Goal: Contribute content: Contribute content

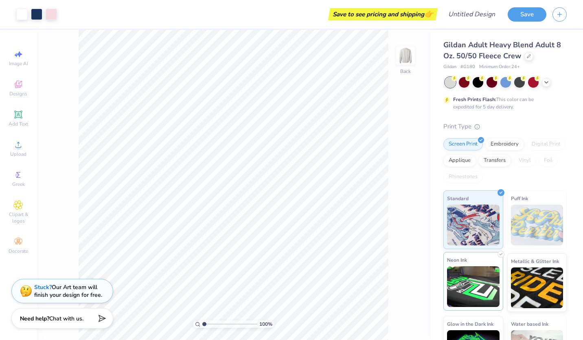
click at [464, 279] on img at bounding box center [473, 286] width 53 height 41
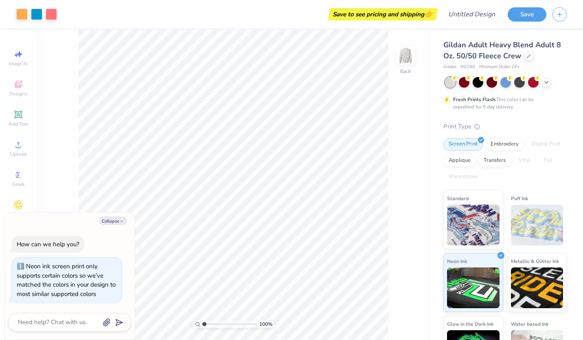
click at [528, 238] on img at bounding box center [537, 225] width 53 height 41
click at [535, 218] on img at bounding box center [537, 225] width 53 height 41
click at [534, 240] on img at bounding box center [537, 225] width 53 height 41
click at [534, 282] on img at bounding box center [537, 286] width 53 height 41
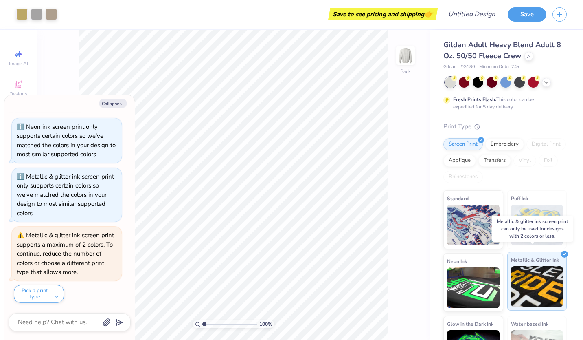
scroll to position [35, 0]
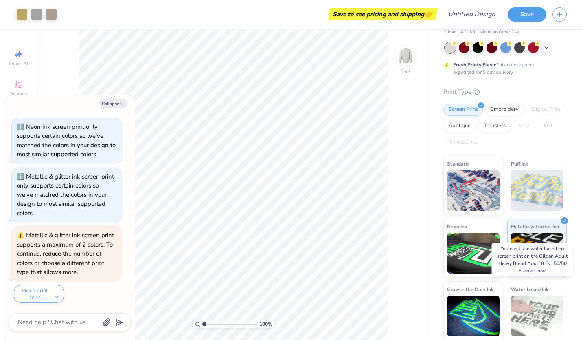
click at [531, 305] on img at bounding box center [537, 315] width 53 height 41
click at [528, 325] on img at bounding box center [537, 315] width 53 height 41
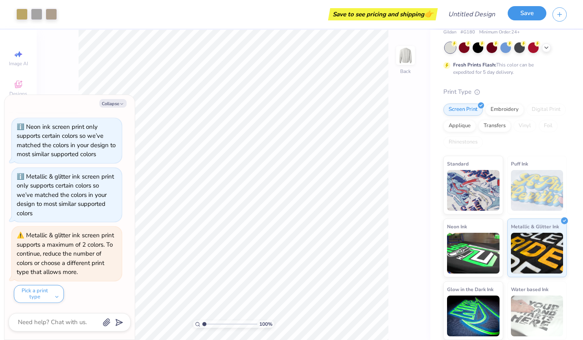
click at [525, 18] on button "Save" at bounding box center [527, 13] width 39 height 14
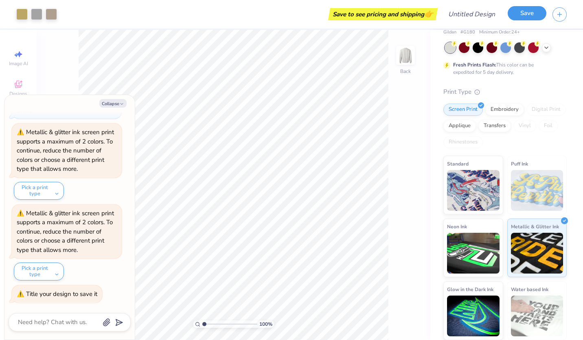
click at [524, 11] on button "Save" at bounding box center [527, 13] width 39 height 14
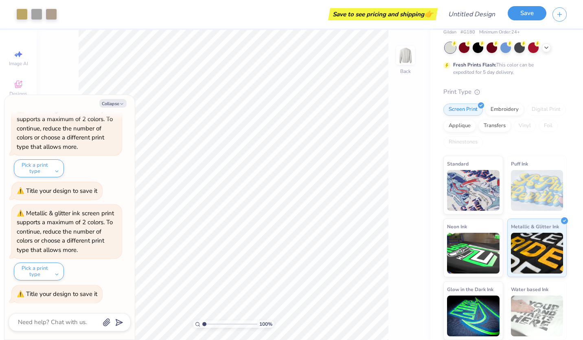
click at [524, 11] on button "Save" at bounding box center [527, 13] width 39 height 14
click at [48, 276] on button "Pick a print type" at bounding box center [39, 271] width 50 height 18
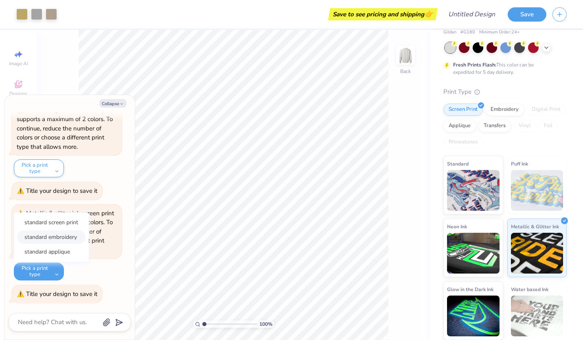
click at [59, 237] on button "standard embroidery" at bounding box center [51, 236] width 68 height 13
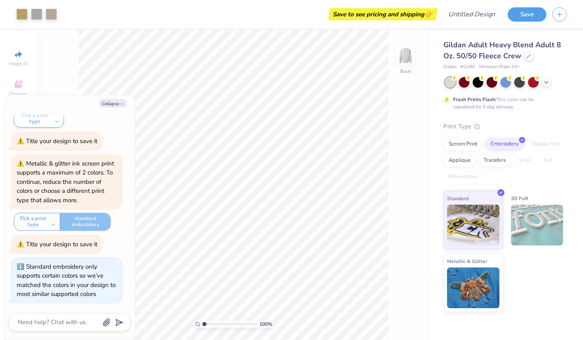
scroll to position [0, 0]
click at [52, 224] on button "Pick a print type" at bounding box center [37, 222] width 46 height 18
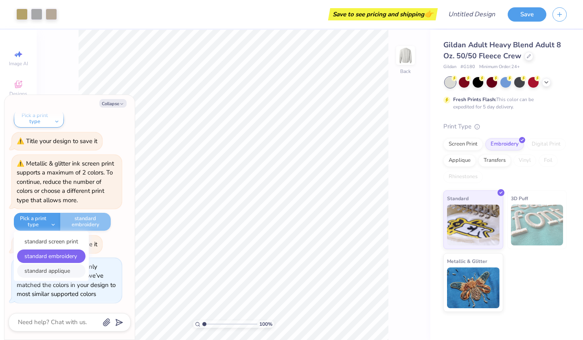
click at [53, 270] on button "standard applique" at bounding box center [51, 270] width 68 height 13
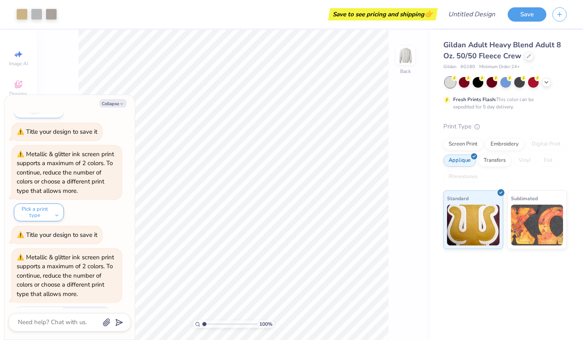
scroll to position [371, 0]
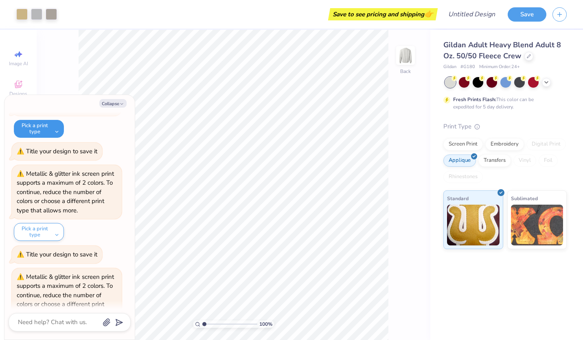
click at [44, 135] on button "Pick a print type" at bounding box center [39, 129] width 50 height 18
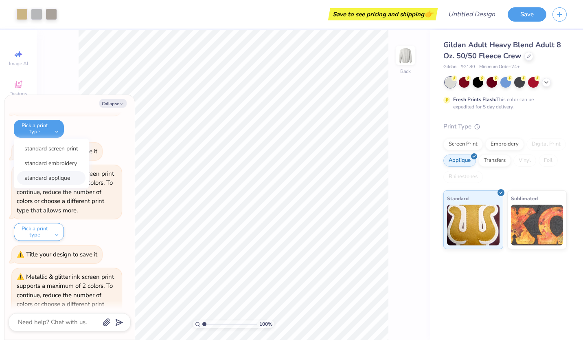
click at [56, 172] on button "standard applique" at bounding box center [51, 177] width 68 height 13
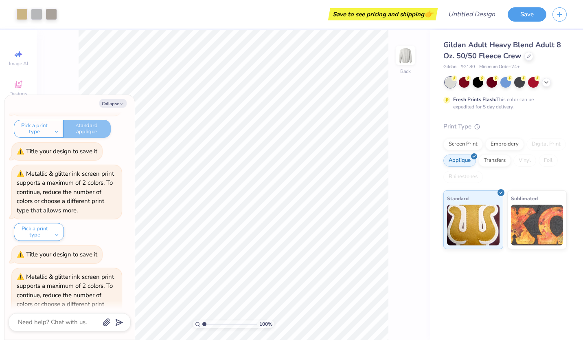
scroll to position [534, 0]
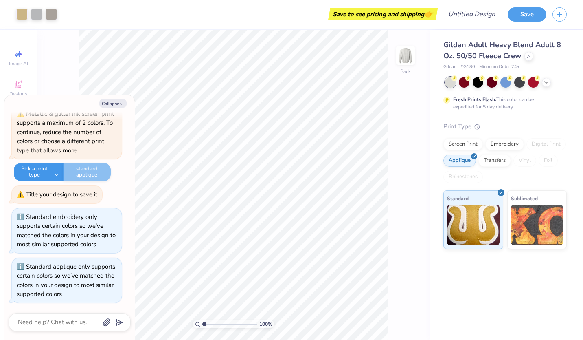
click at [52, 171] on button "Pick a print type" at bounding box center [39, 172] width 50 height 18
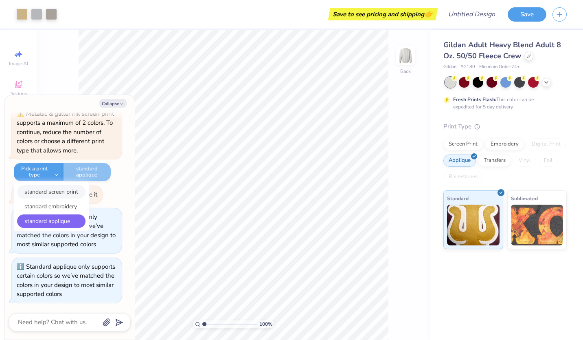
click at [58, 194] on button "standard screen print" at bounding box center [51, 191] width 68 height 13
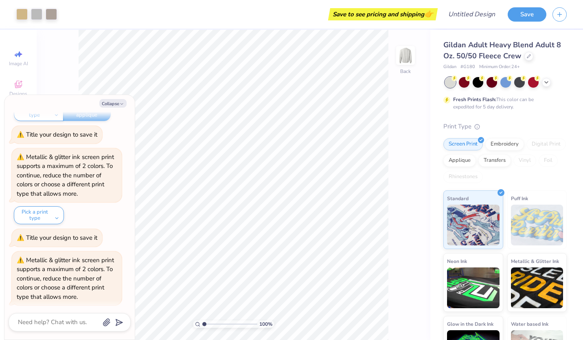
scroll to position [380, 0]
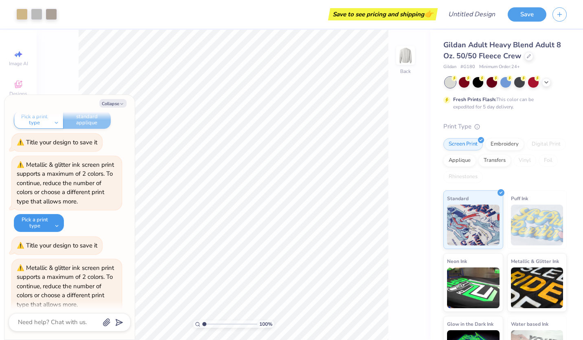
click at [57, 218] on button "Pick a print type" at bounding box center [39, 223] width 50 height 18
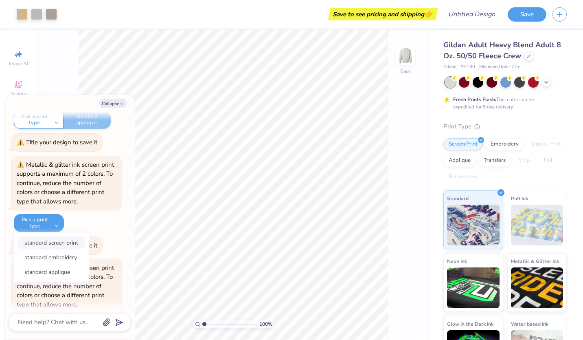
click at [60, 241] on button "standard screen print" at bounding box center [51, 242] width 68 height 13
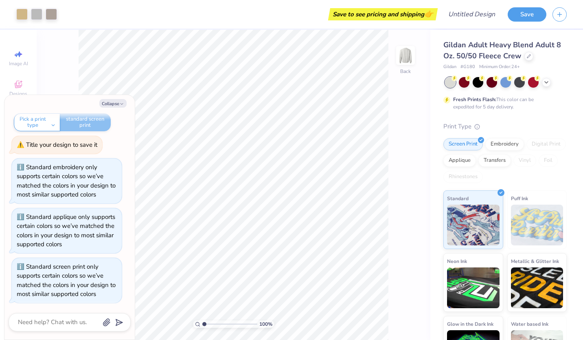
scroll to position [462, 0]
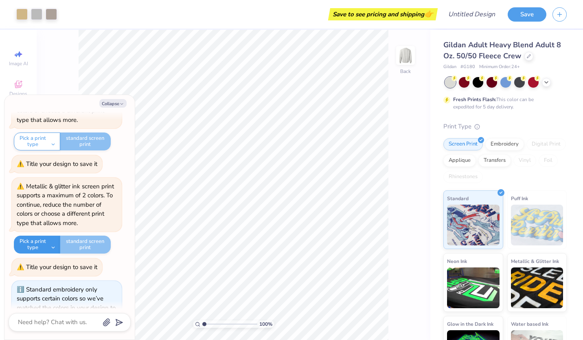
click at [50, 244] on button "Pick a print type" at bounding box center [37, 244] width 46 height 18
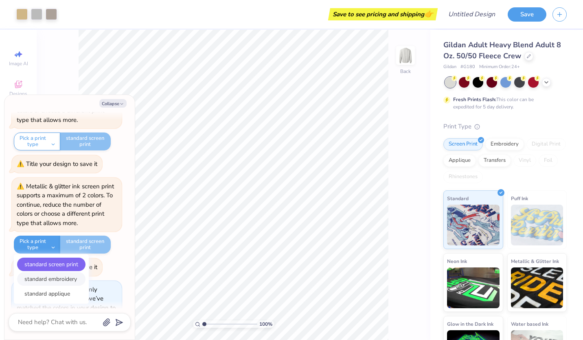
click at [50, 272] on button "standard embroidery" at bounding box center [51, 278] width 68 height 13
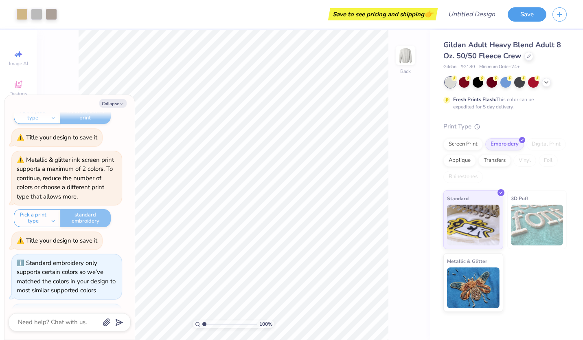
scroll to position [584, 0]
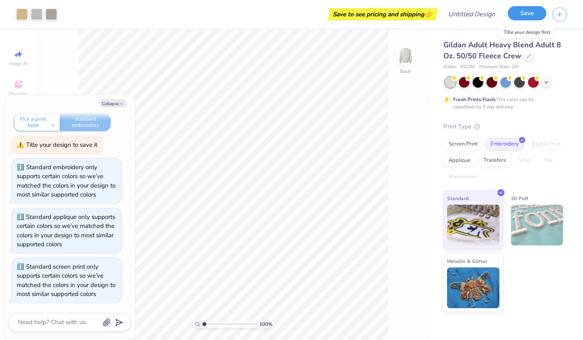
click at [520, 20] on button "Save" at bounding box center [527, 13] width 39 height 14
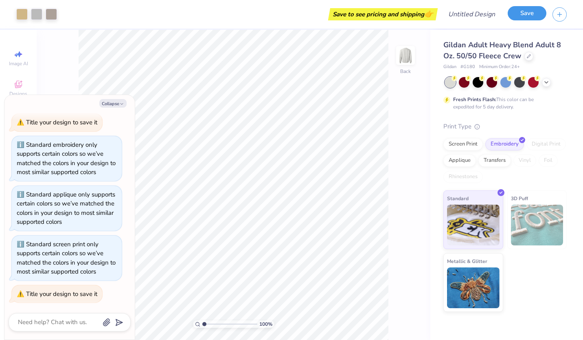
click at [520, 20] on button "Save" at bounding box center [527, 13] width 39 height 14
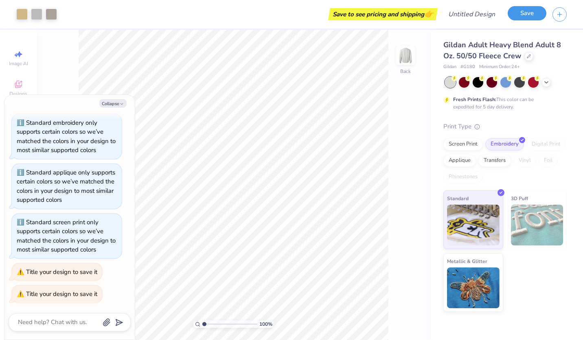
click at [520, 20] on button "Save" at bounding box center [527, 13] width 39 height 14
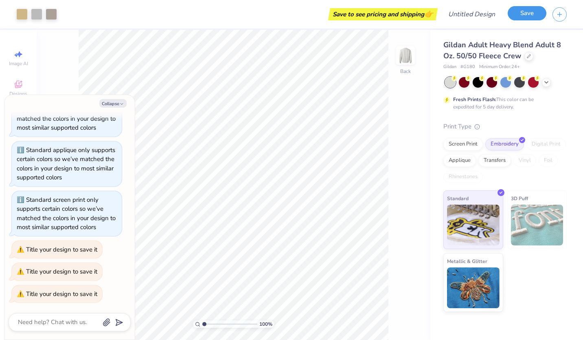
click at [520, 20] on button "Save" at bounding box center [527, 13] width 39 height 14
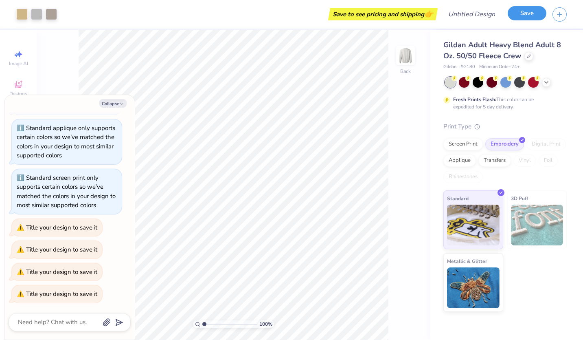
click at [520, 20] on button "Save" at bounding box center [527, 13] width 39 height 14
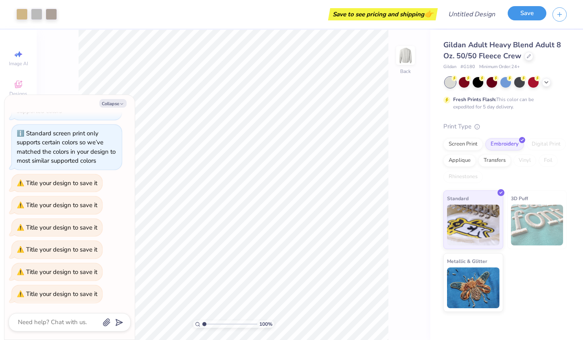
click at [520, 20] on button "Save" at bounding box center [527, 13] width 39 height 14
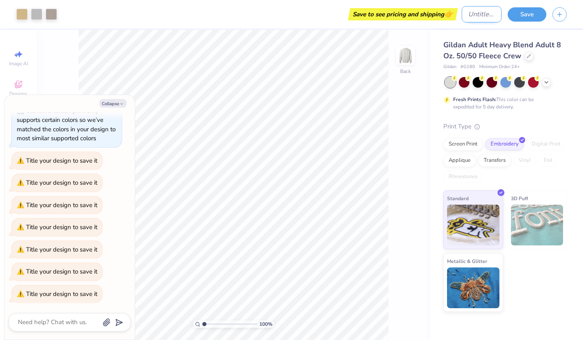
type textarea "x"
click at [462, 10] on input "Design Title" at bounding box center [482, 14] width 40 height 16
type input "t"
type textarea "x"
type input "t"
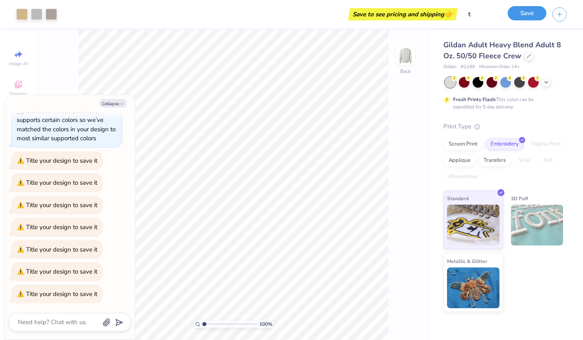
click at [512, 14] on button "Save" at bounding box center [527, 13] width 39 height 14
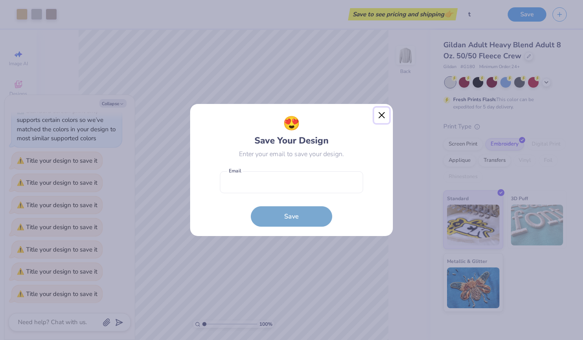
click at [384, 113] on button "Close" at bounding box center [381, 115] width 15 height 15
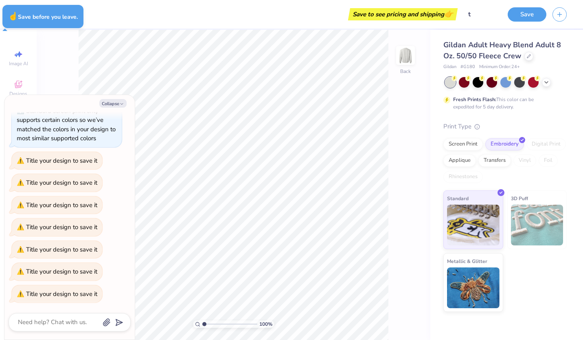
type textarea "x"
